Goal: Task Accomplishment & Management: Manage account settings

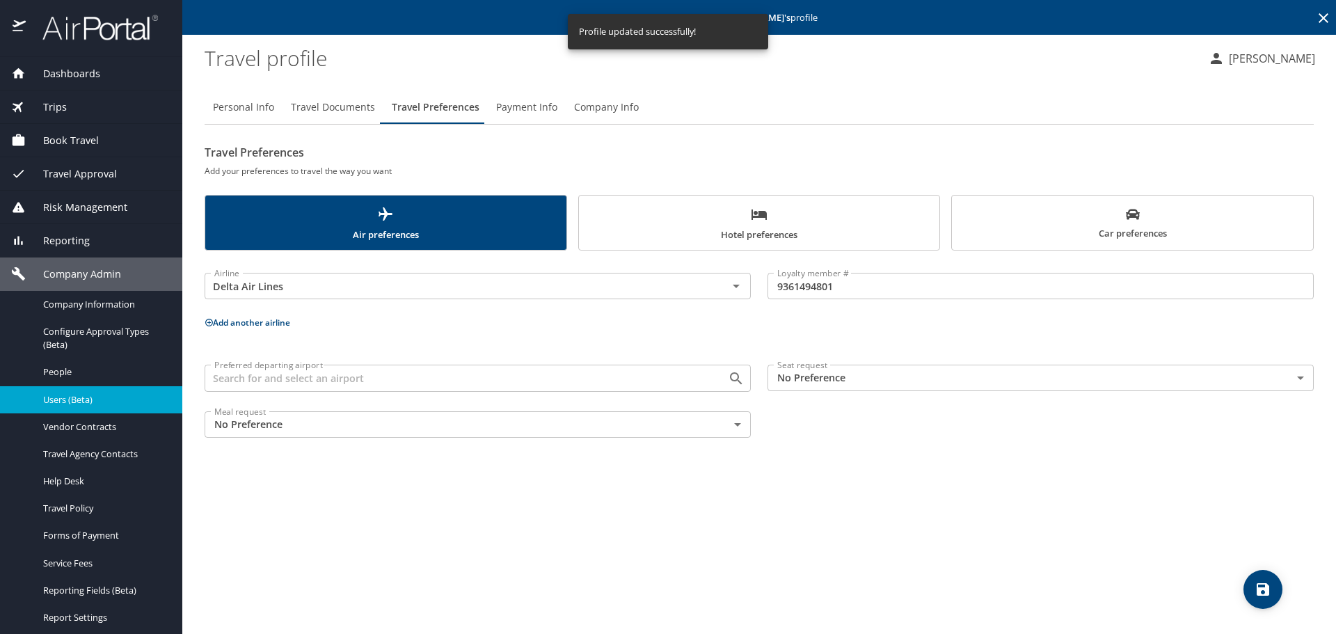
click at [72, 397] on span "Users (Beta)" at bounding box center [104, 399] width 122 height 13
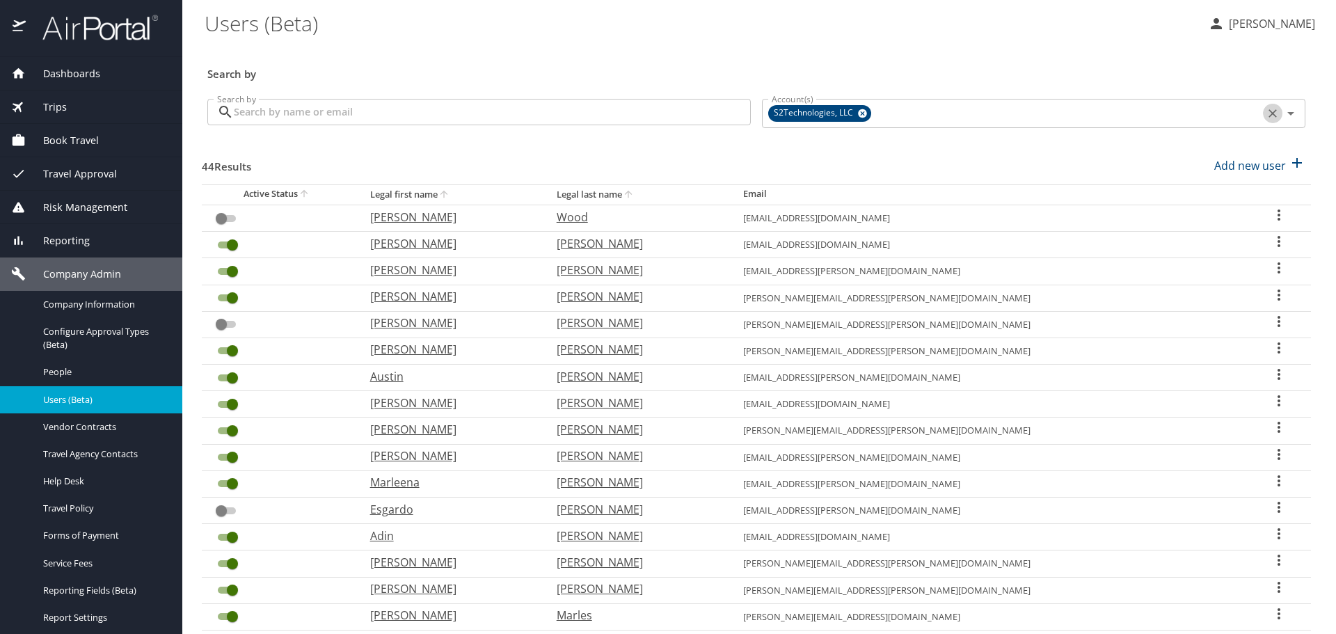
drag, startPoint x: 1260, startPoint y: 113, endPoint x: 1114, endPoint y: 109, distance: 146.2
click at [1266, 113] on icon "Clear" at bounding box center [1273, 113] width 14 height 14
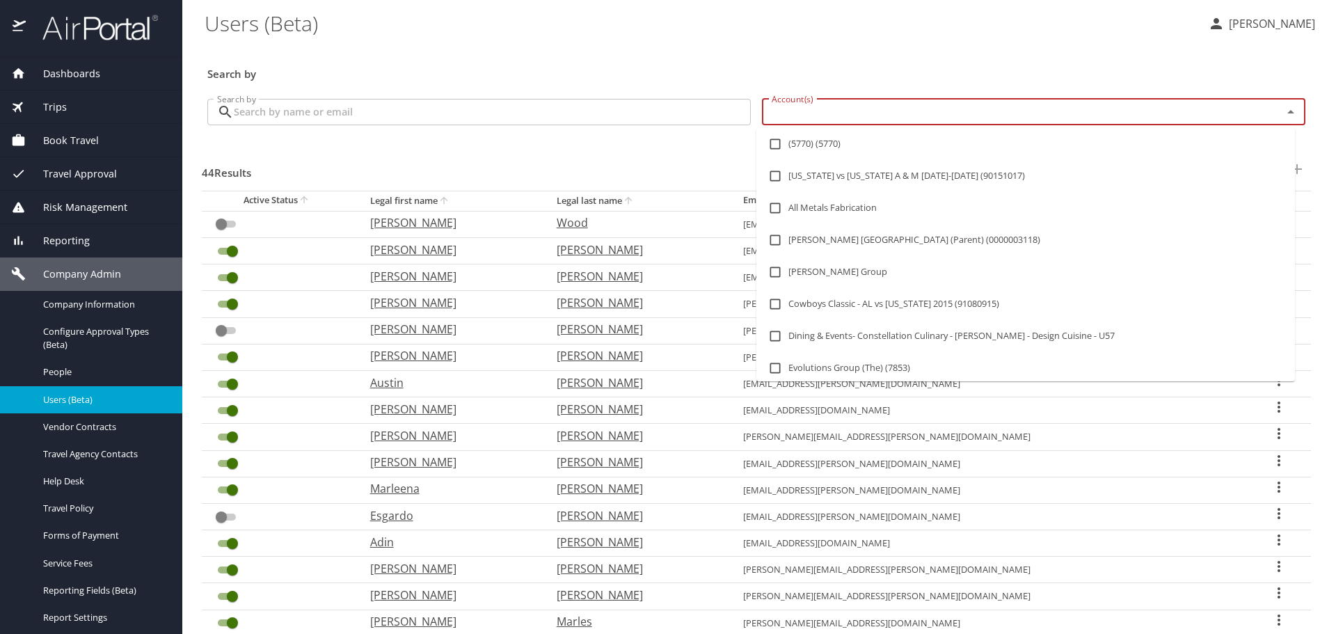
click at [1112, 107] on input "Account(s)" at bounding box center [1013, 112] width 494 height 18
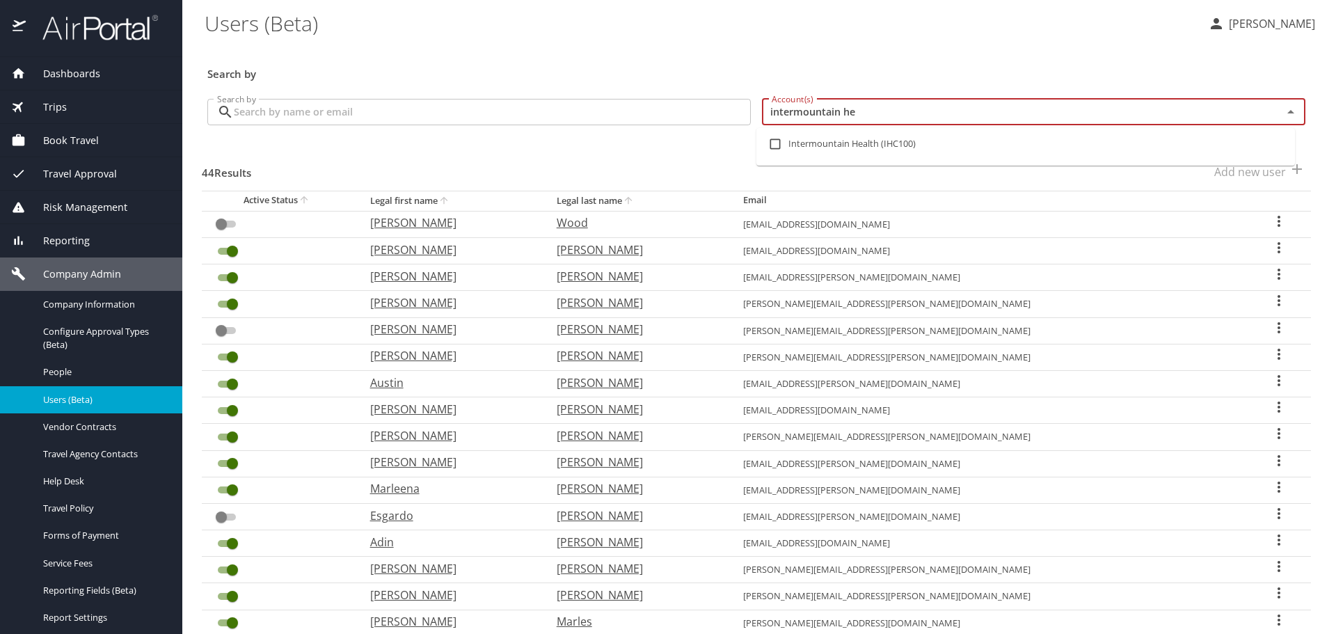
type input "intermountain hea"
click at [820, 148] on li "Intermountain Health (IHC100)" at bounding box center [1026, 144] width 539 height 32
checkbox input "true"
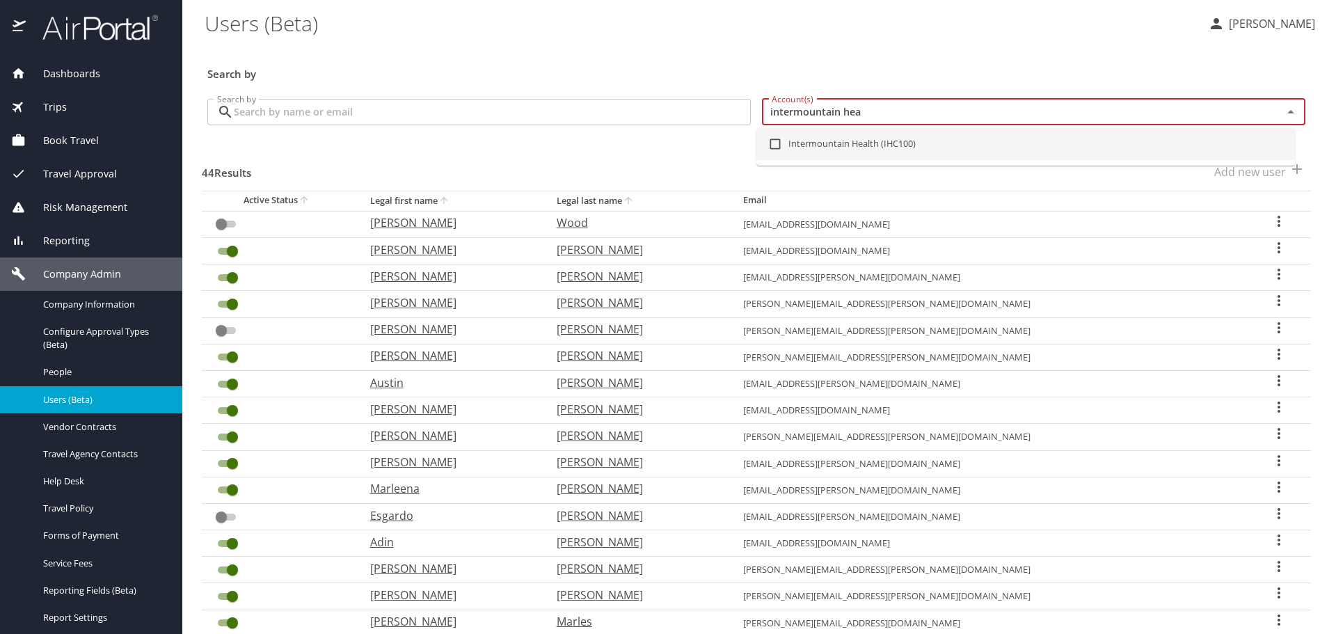
checkbox input "false"
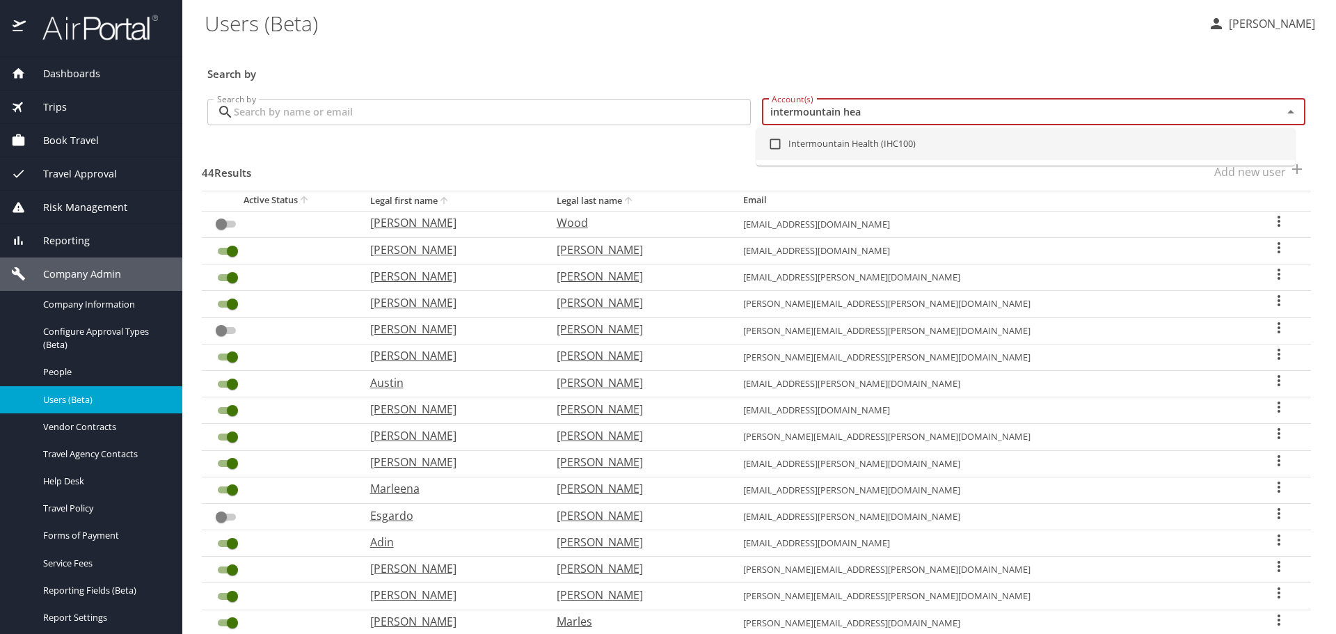
checkbox input "false"
checkbox input "true"
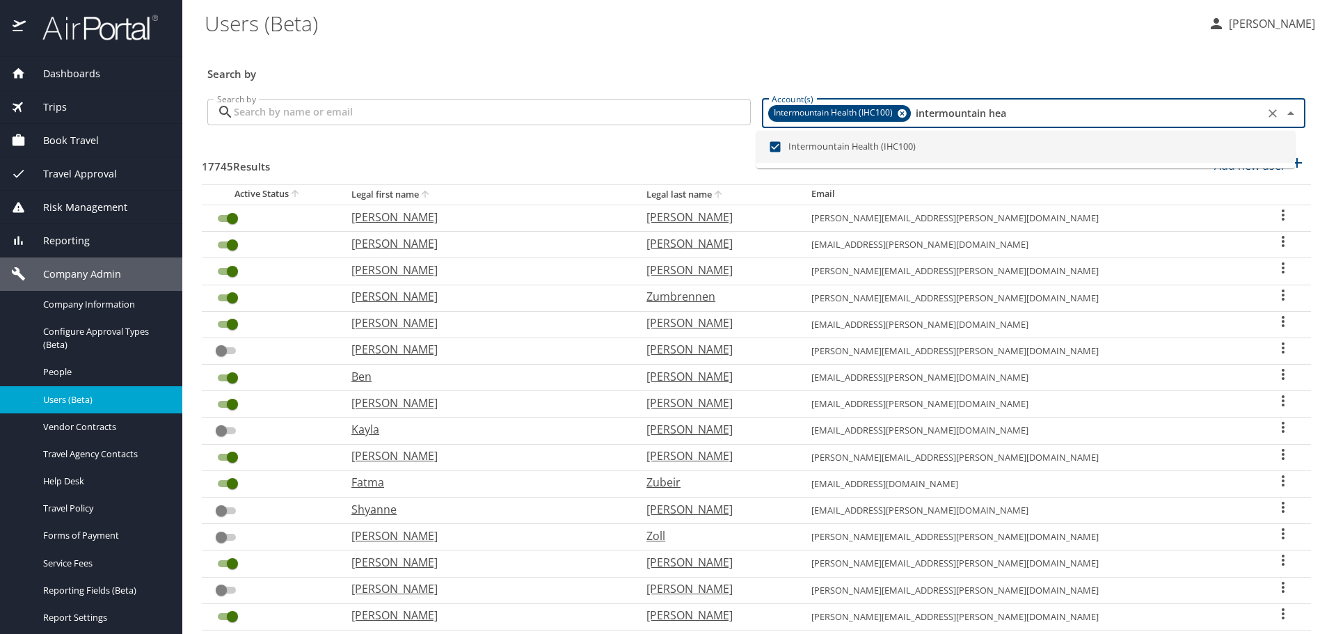
type input "intermountain hea"
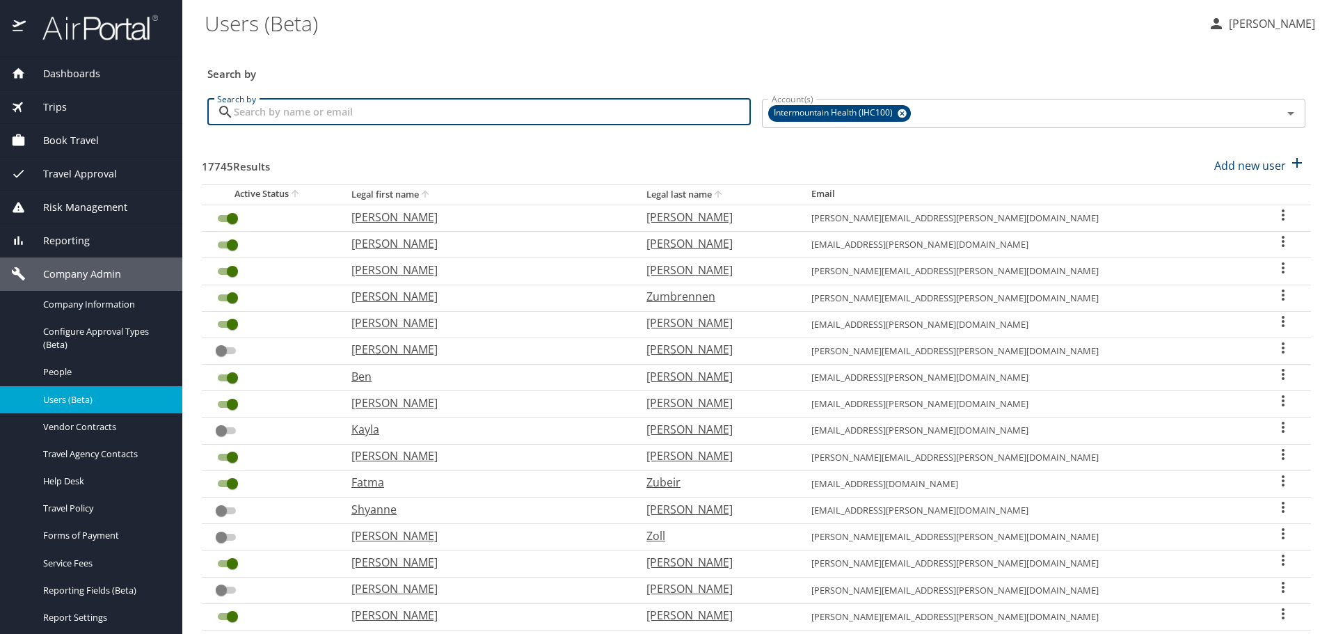
click at [333, 111] on input "Search by" at bounding box center [492, 112] width 517 height 26
type input "[PERSON_NAME]"
checkbox input "true"
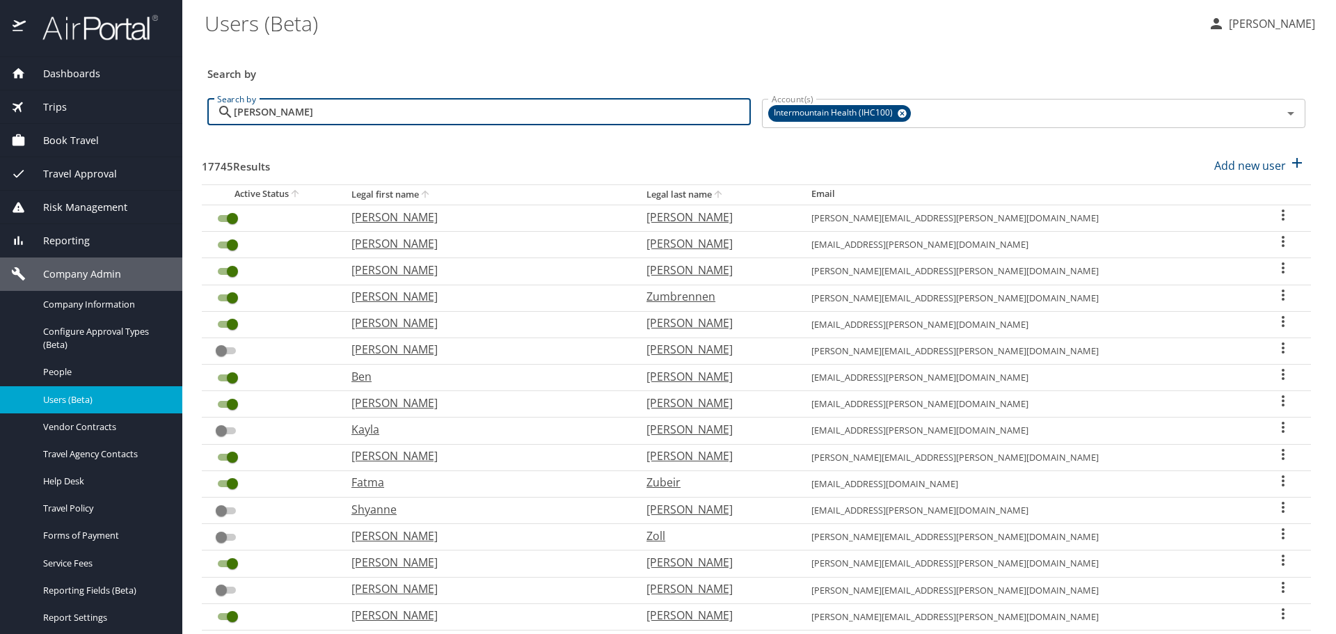
checkbox input "true"
checkbox input "false"
checkbox input "true"
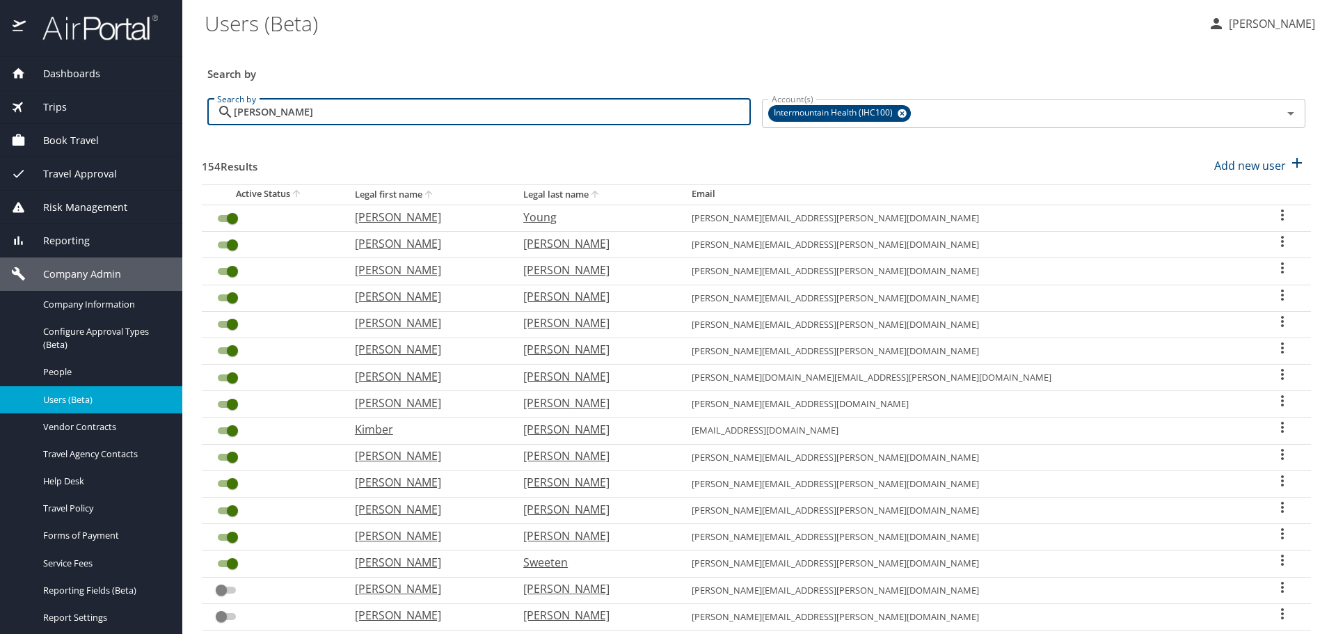
click at [342, 113] on input "[PERSON_NAME]" at bounding box center [492, 112] width 517 height 26
type input "k"
checkbox input "false"
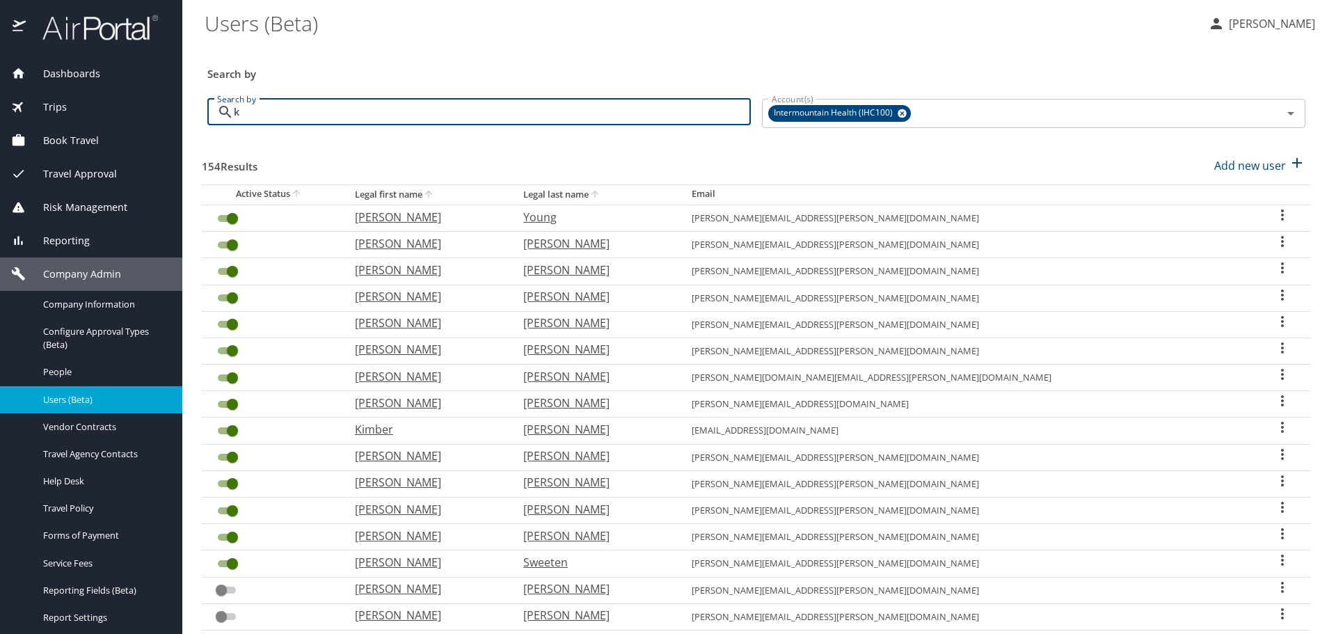
checkbox input "false"
checkbox input "true"
checkbox input "false"
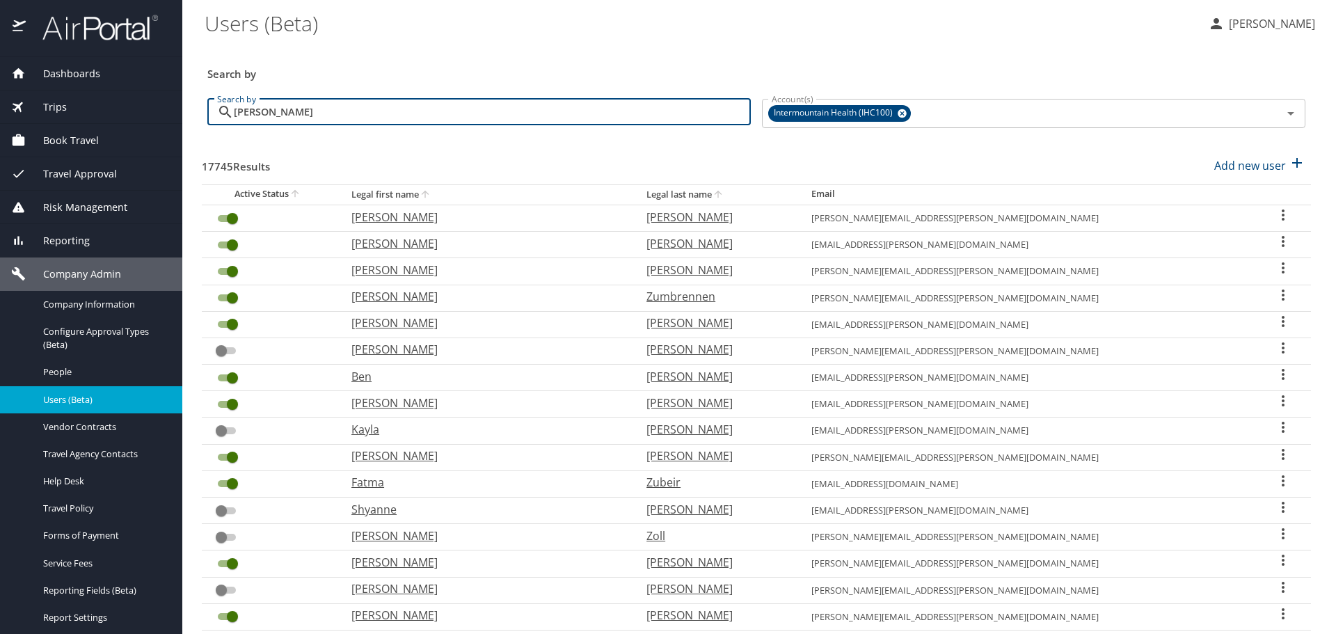
type input "[PERSON_NAME]"
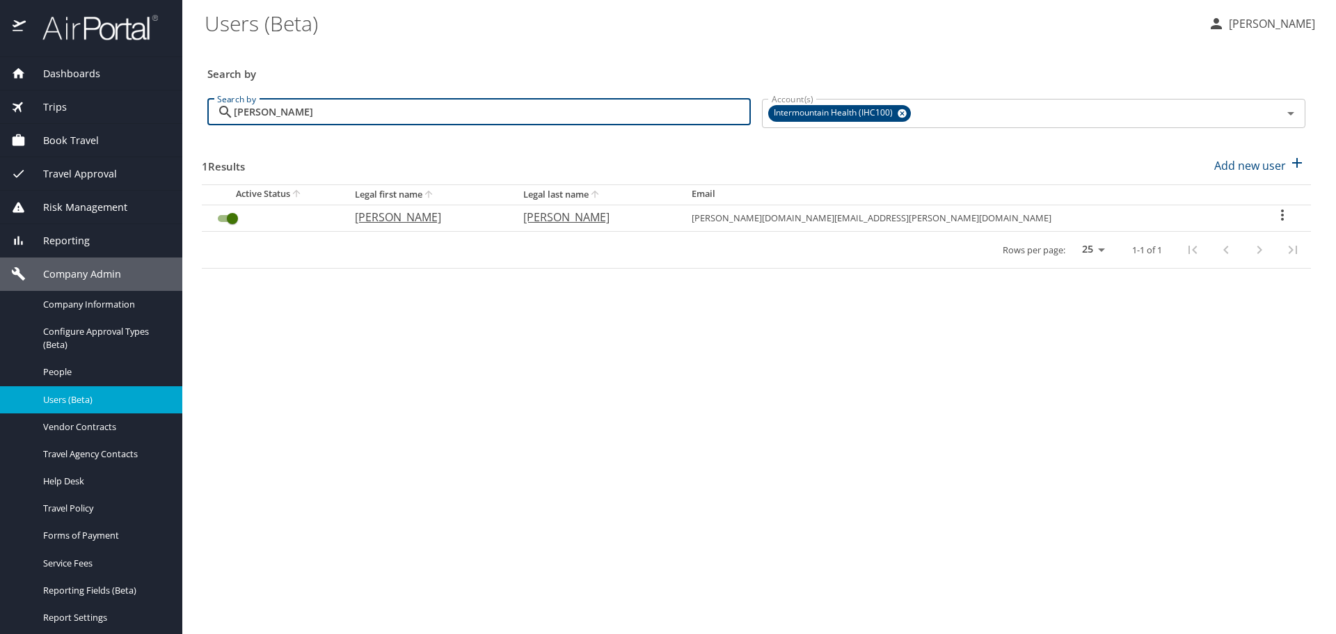
click at [1274, 216] on icon "User Search Table" at bounding box center [1282, 215] width 17 height 17
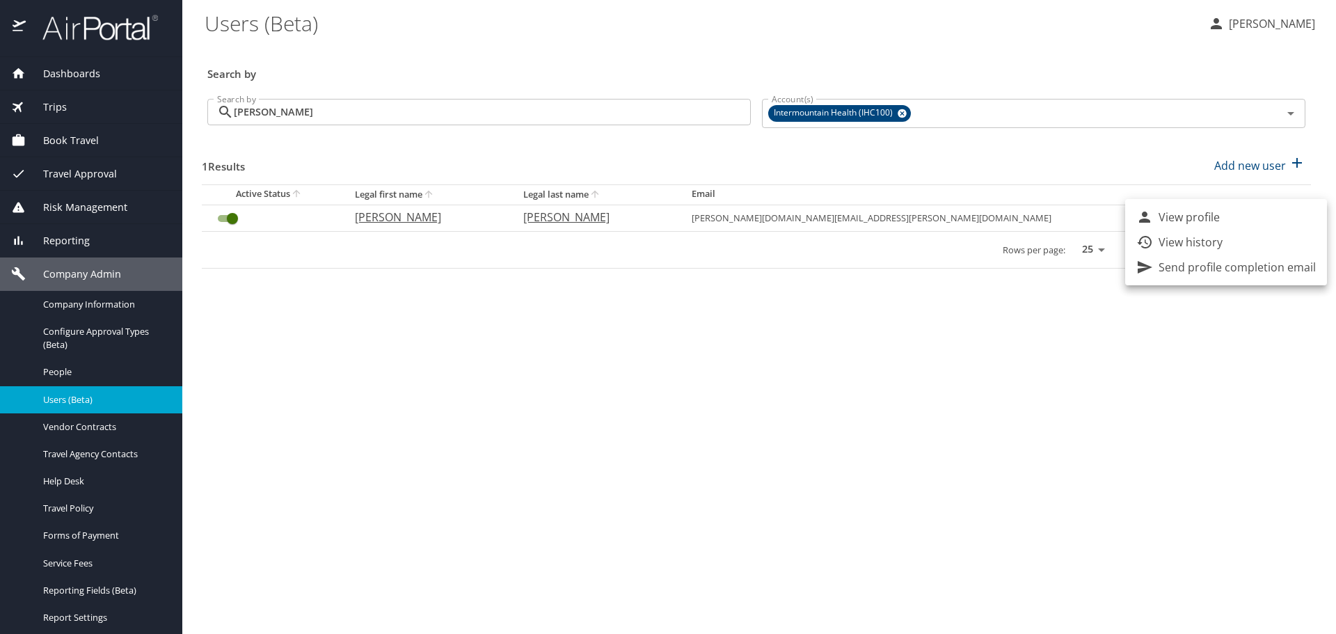
click at [1219, 225] on p "View profile" at bounding box center [1189, 217] width 61 height 17
select select "US"
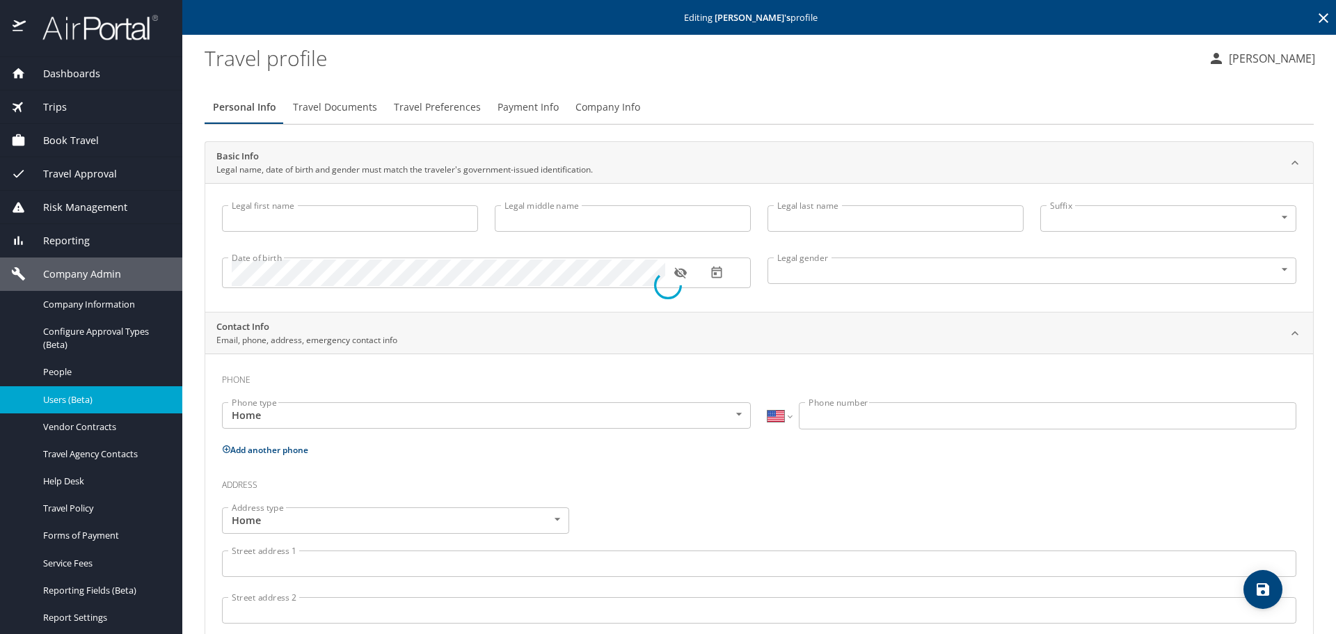
type input "[PERSON_NAME]"
type input "[DEMOGRAPHIC_DATA]"
type input "[PERSON_NAME]"
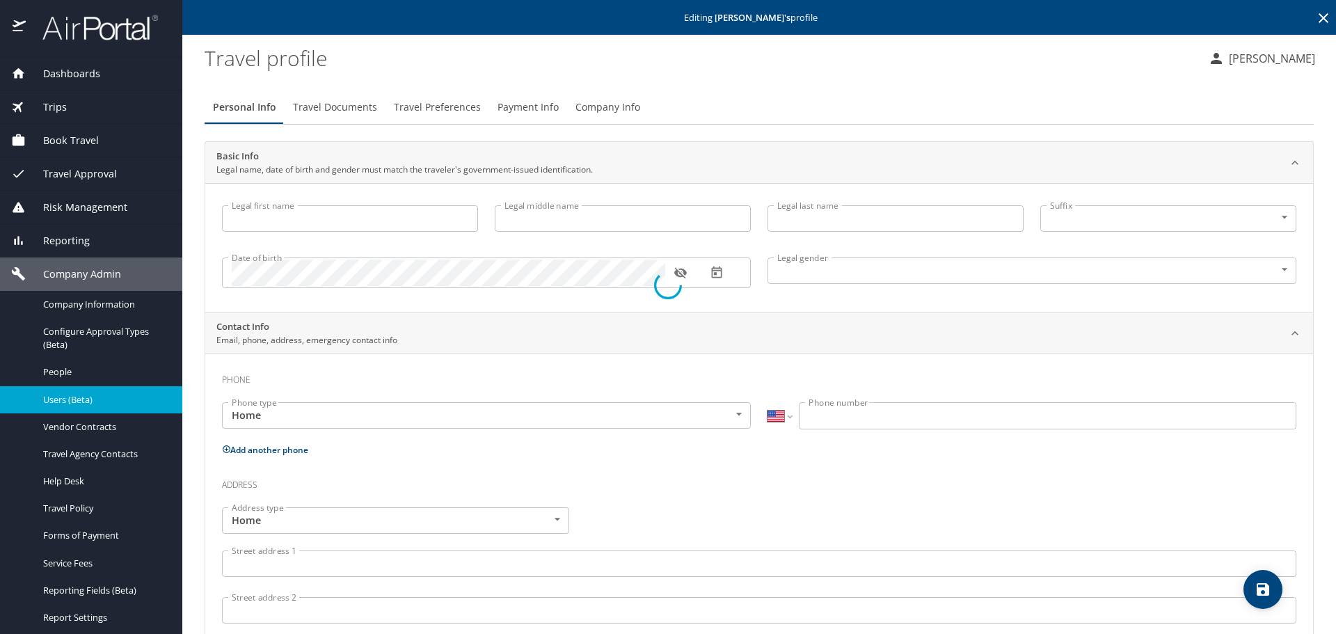
type input "[PHONE_NUMBER]"
select select "US"
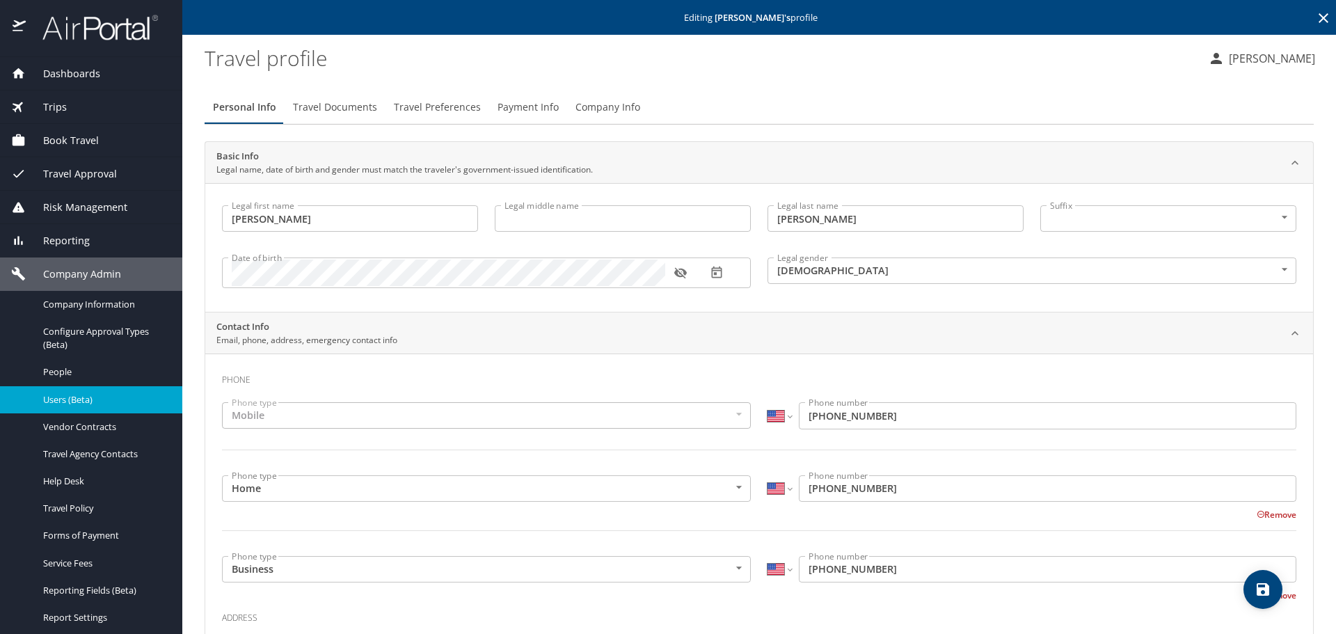
click at [324, 111] on span "Travel Documents" at bounding box center [335, 107] width 84 height 17
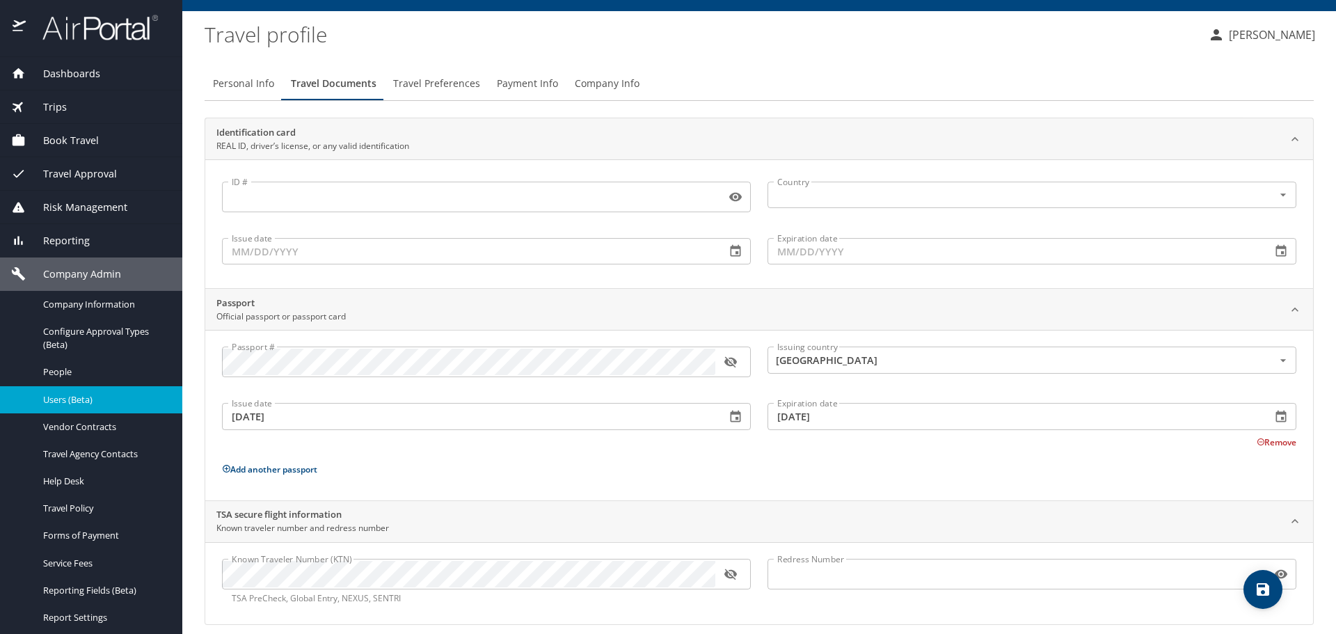
scroll to position [37, 0]
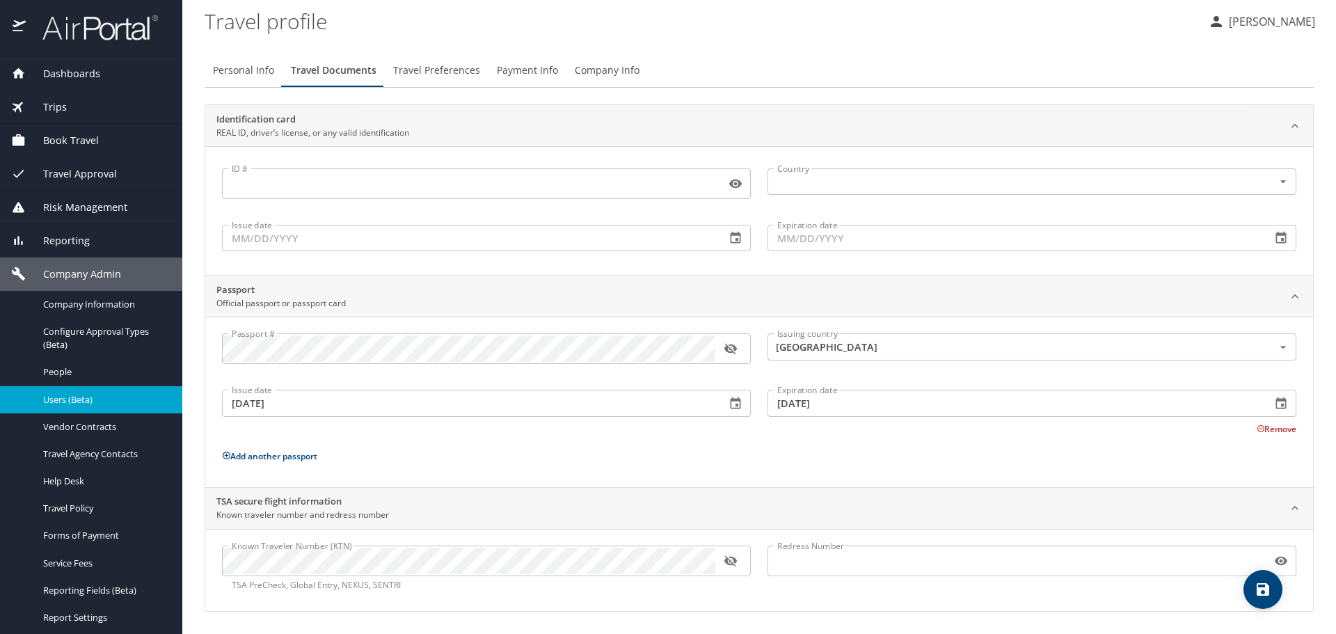
click at [734, 560] on icon "button" at bounding box center [730, 560] width 13 height 11
